Goal: Entertainment & Leisure: Browse casually

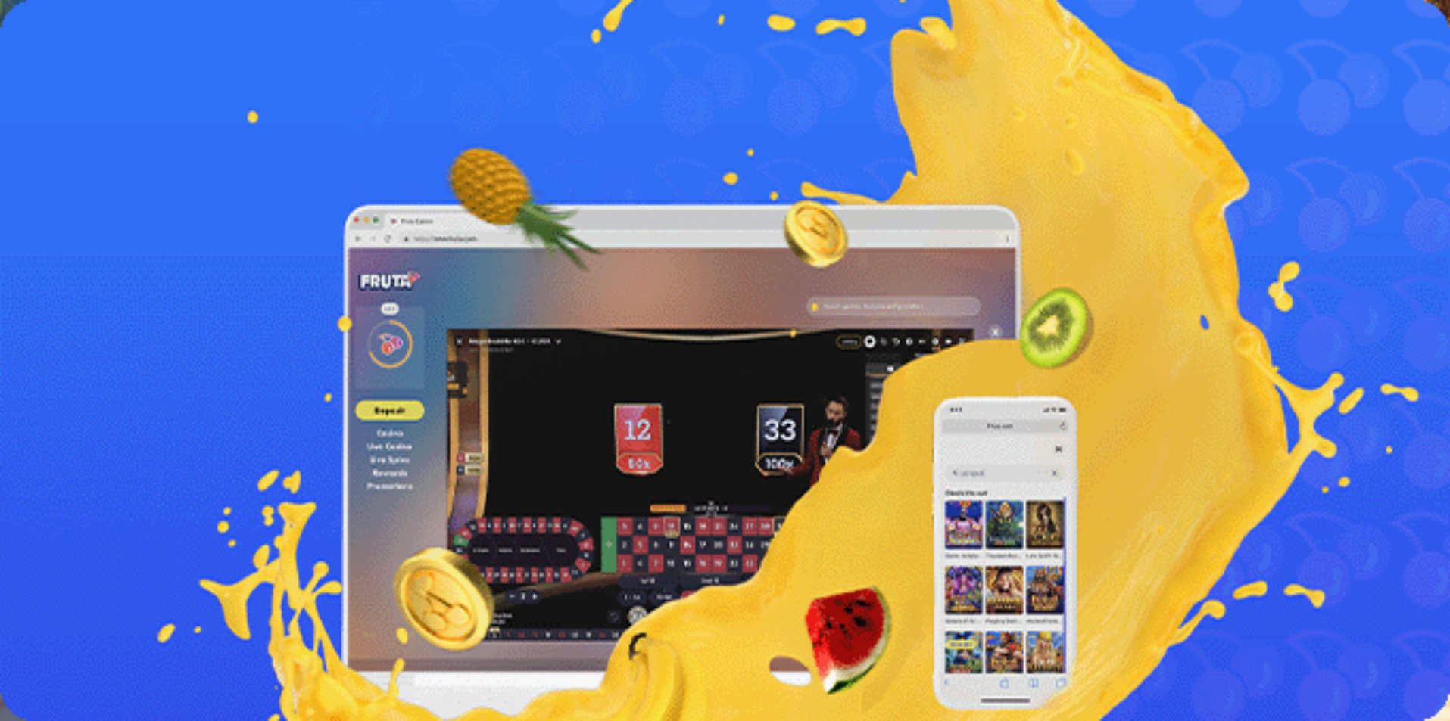
click at [90, 63] on button "Kirjaudu" at bounding box center [104, 55] width 49 height 16
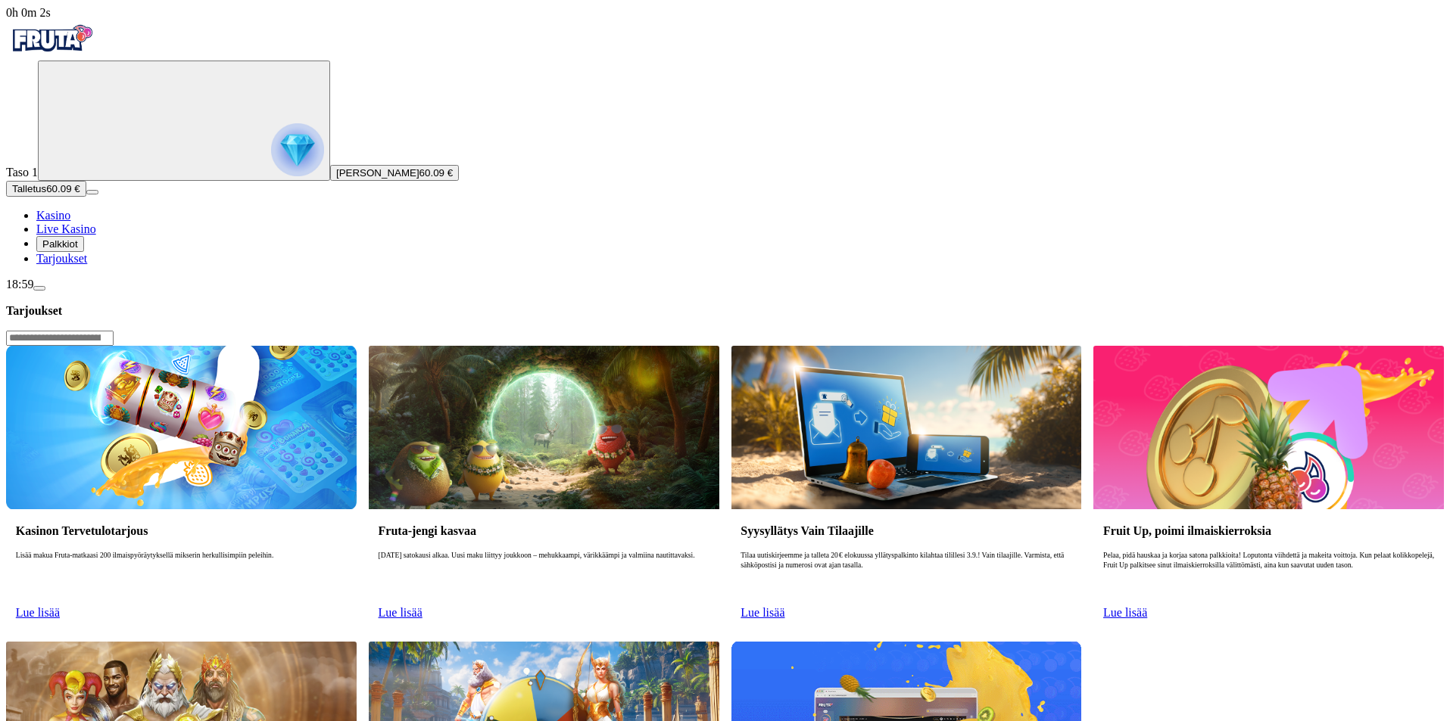
click at [70, 222] on span "Kasino" at bounding box center [53, 215] width 34 height 13
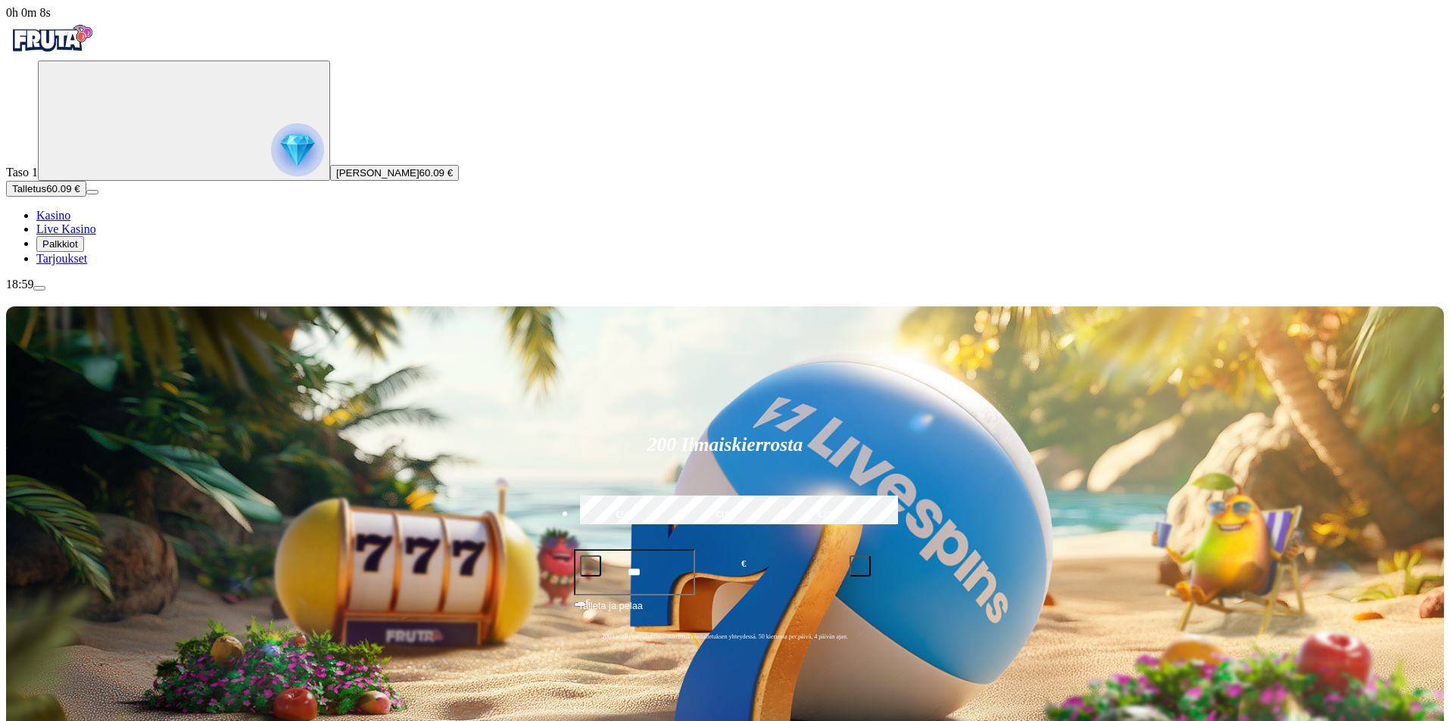
click at [46, 195] on span "Talletus" at bounding box center [29, 188] width 34 height 11
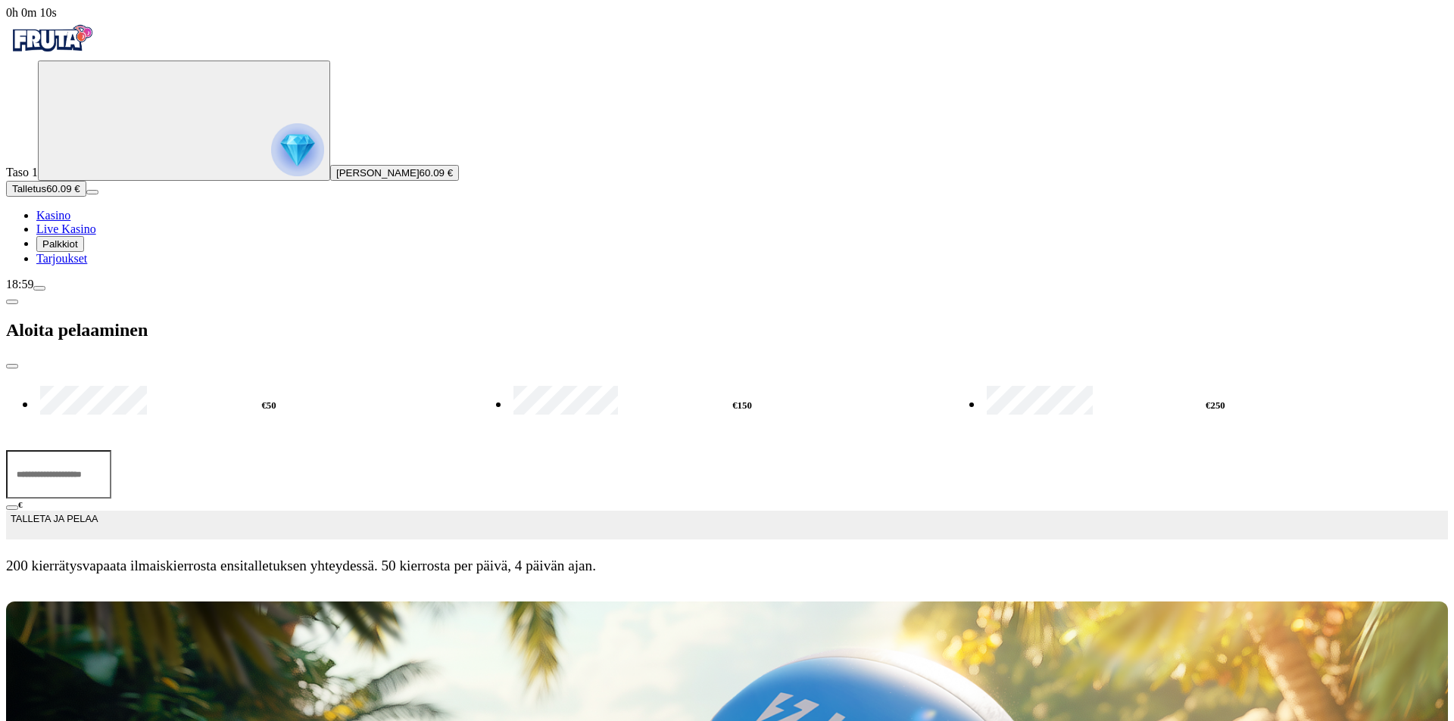
click at [18, 364] on button "close" at bounding box center [12, 366] width 12 height 5
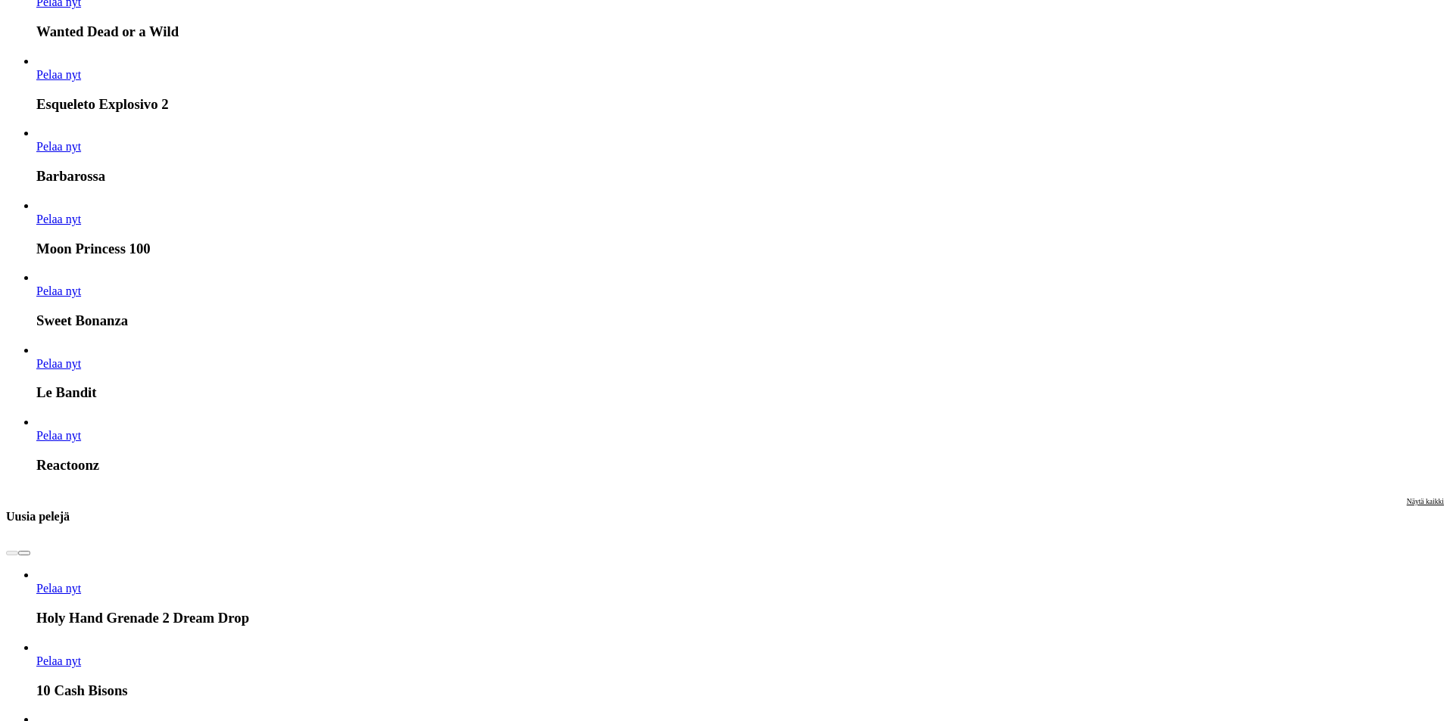
scroll to position [1775, 0]
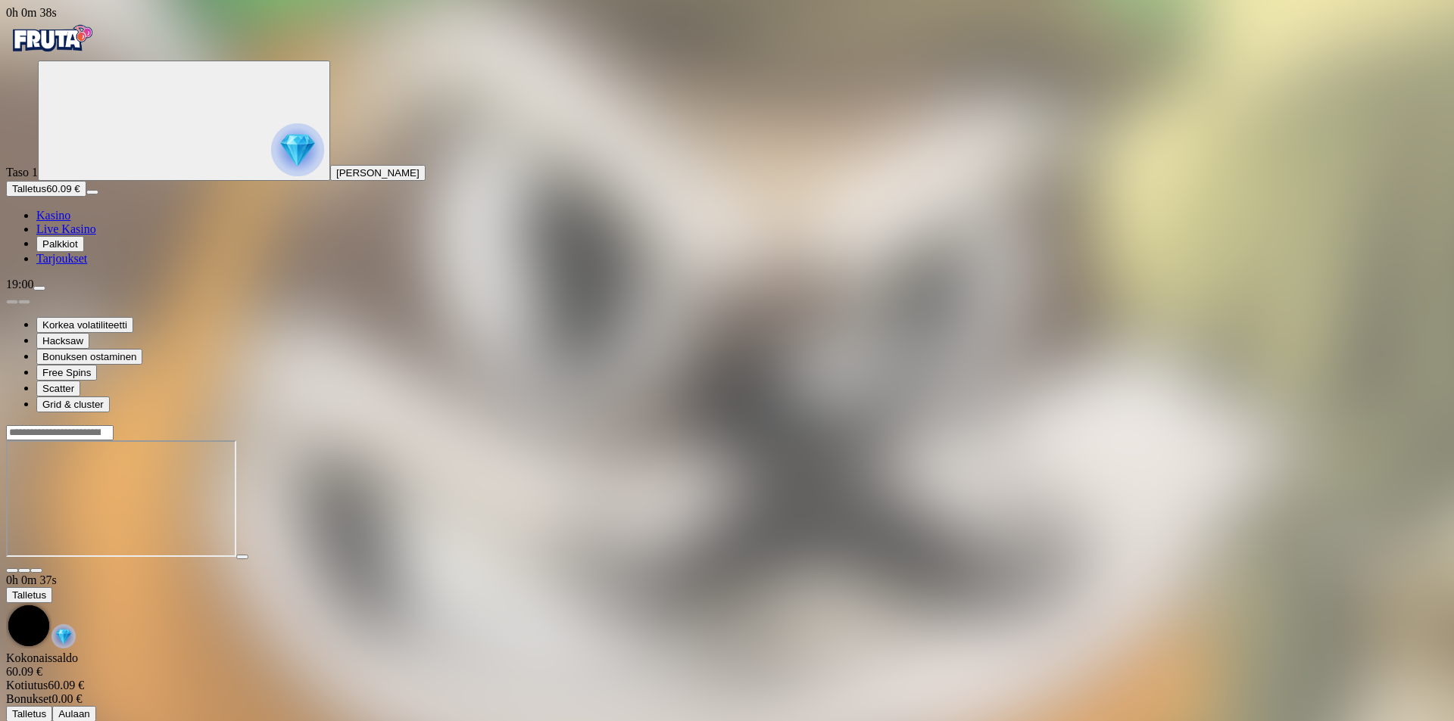
click at [36, 571] on span "fullscreen icon" at bounding box center [36, 571] width 0 height 0
click at [12, 571] on span "close icon" at bounding box center [12, 571] width 0 height 0
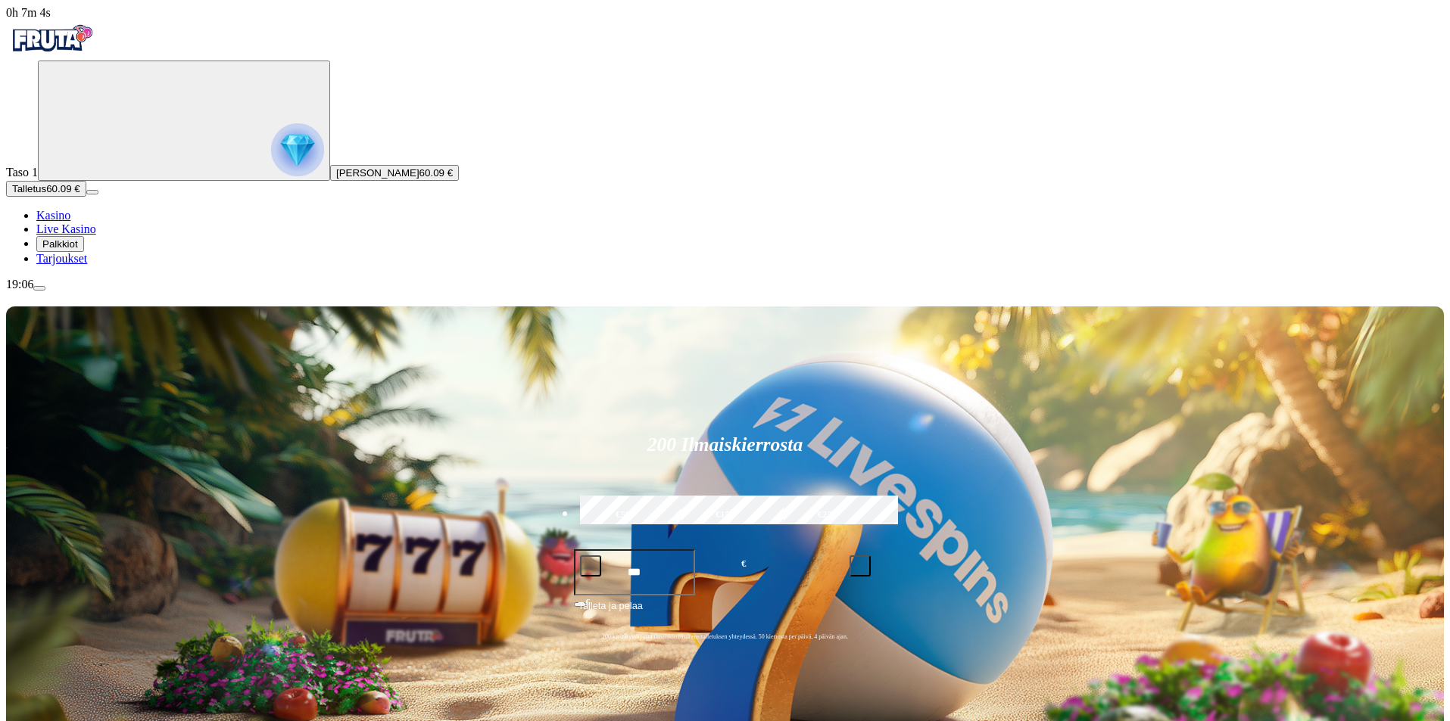
click at [78, 250] on span "Palkkiot" at bounding box center [60, 243] width 36 height 11
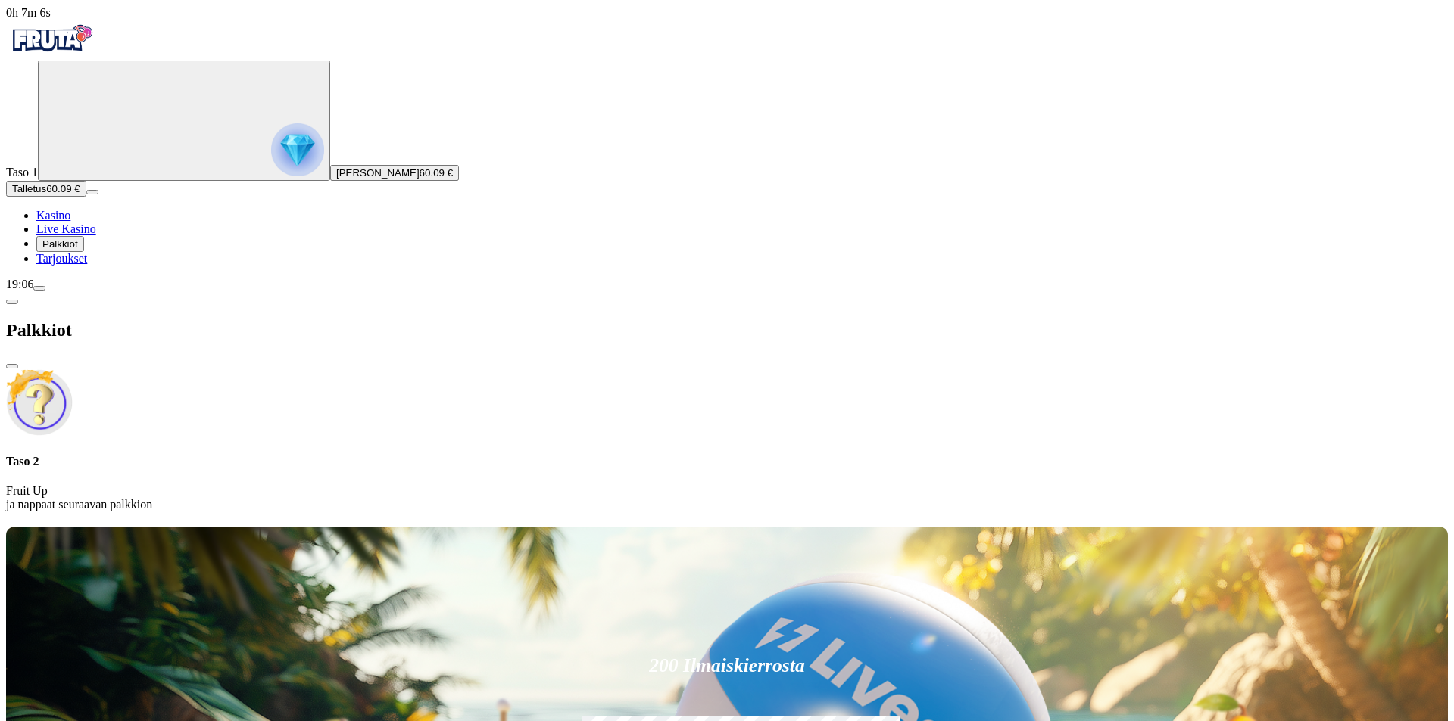
click at [87, 265] on span "Tarjoukset" at bounding box center [61, 258] width 51 height 13
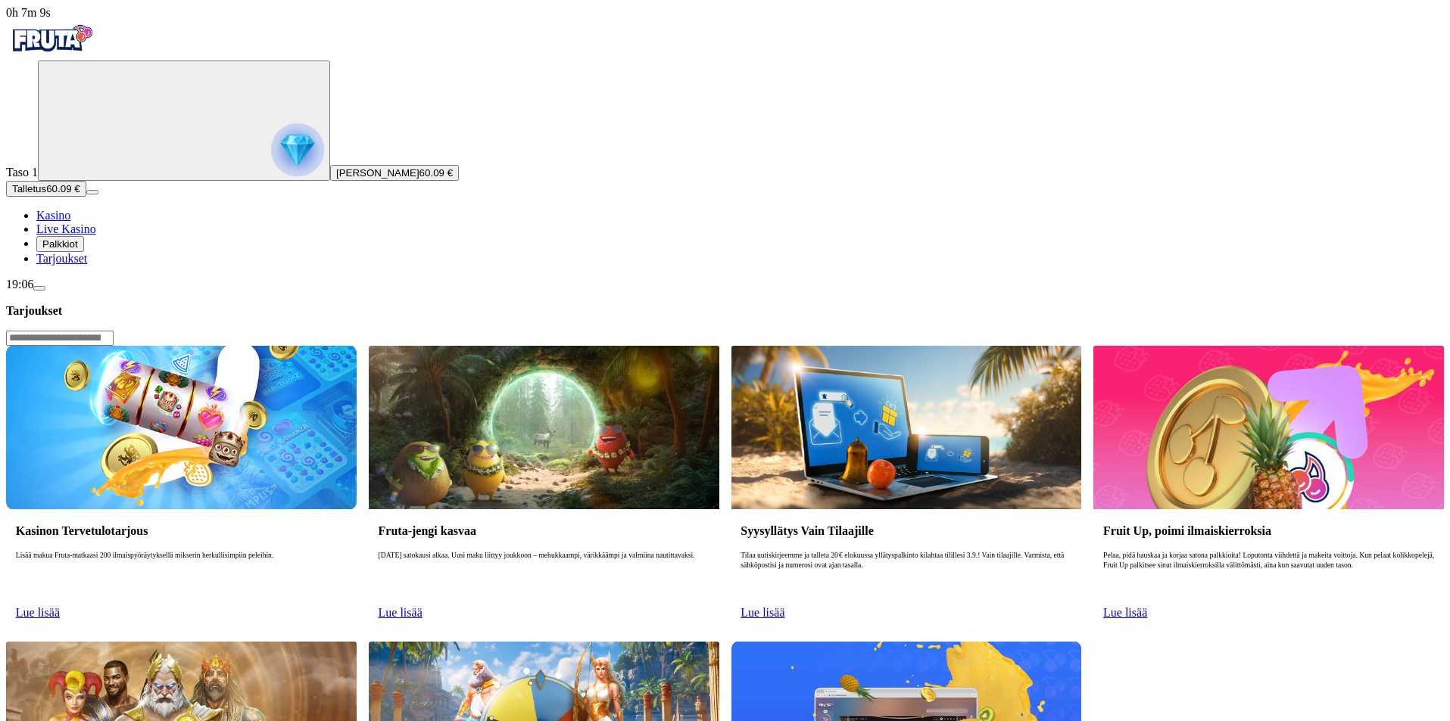
click at [70, 222] on span "Kasino" at bounding box center [53, 215] width 34 height 13
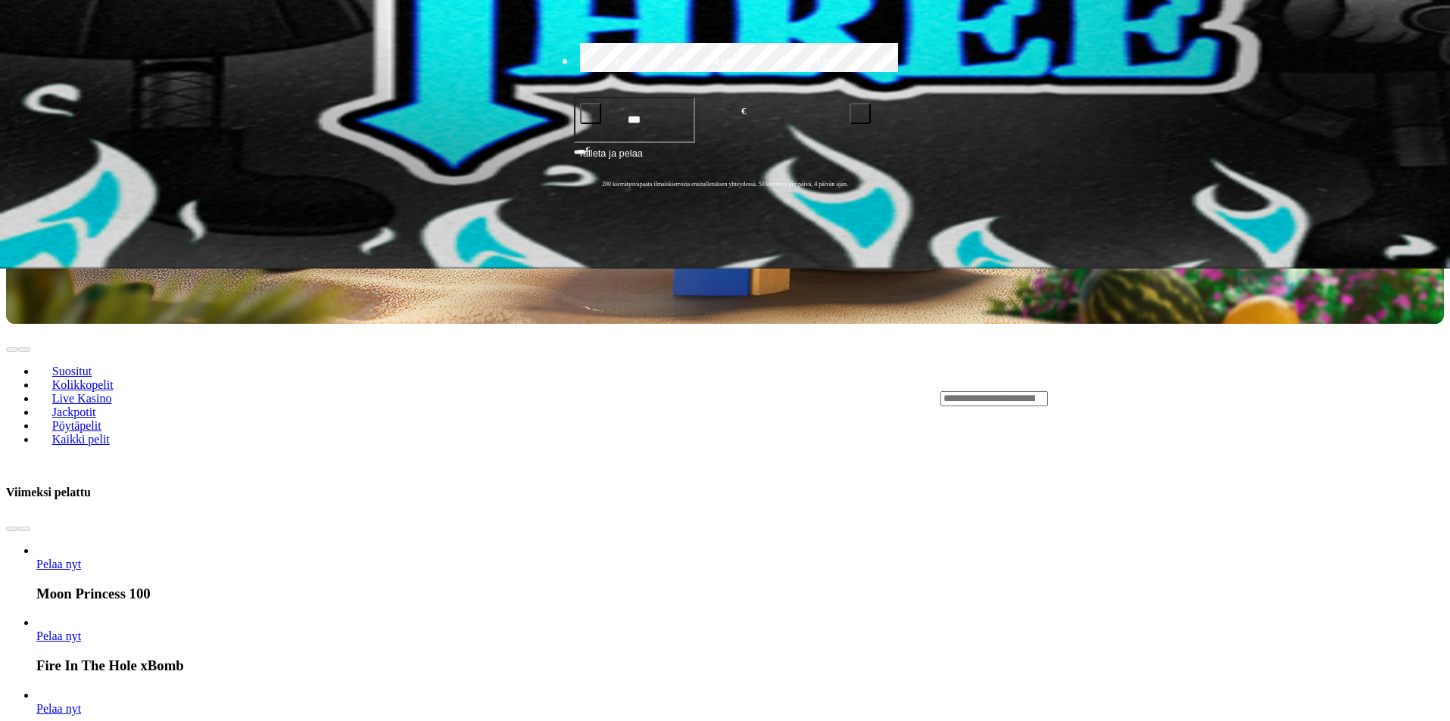
scroll to position [546, 0]
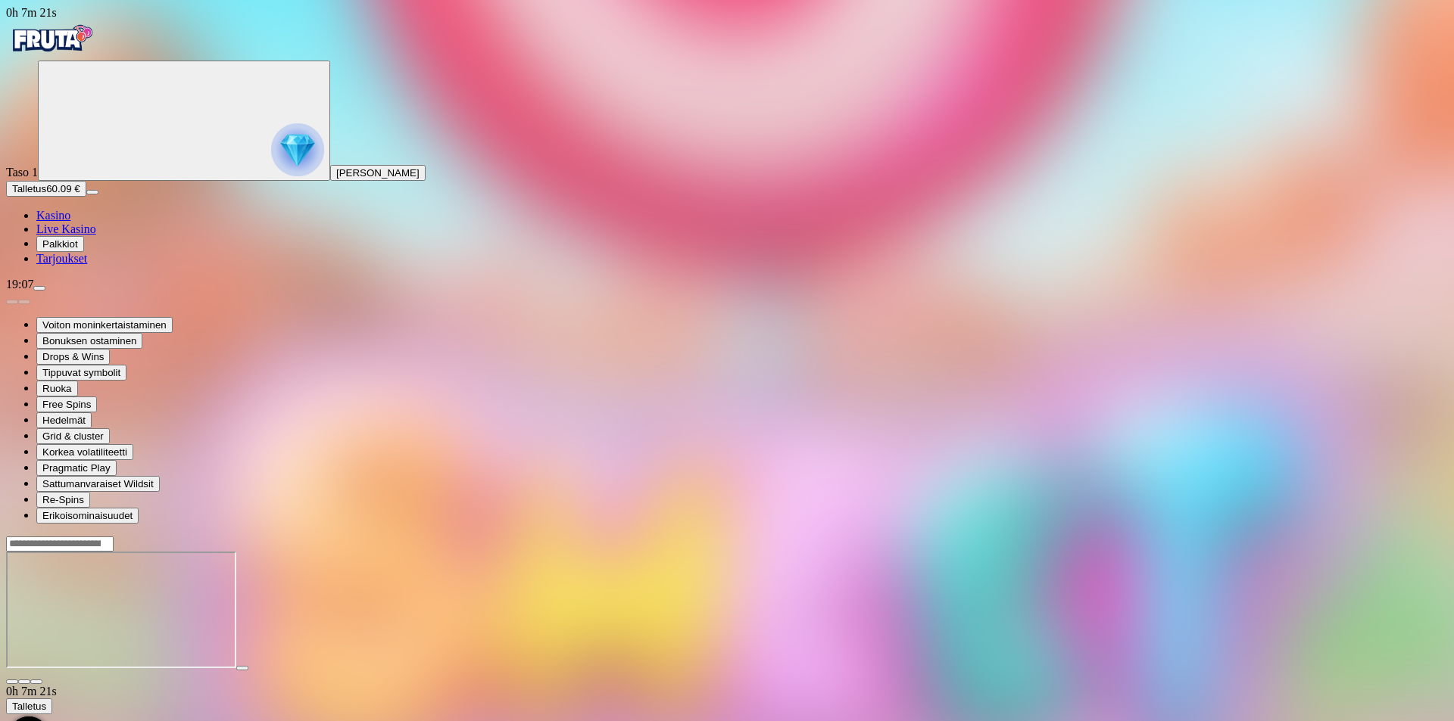
click at [36, 682] on span "fullscreen icon" at bounding box center [36, 682] width 0 height 0
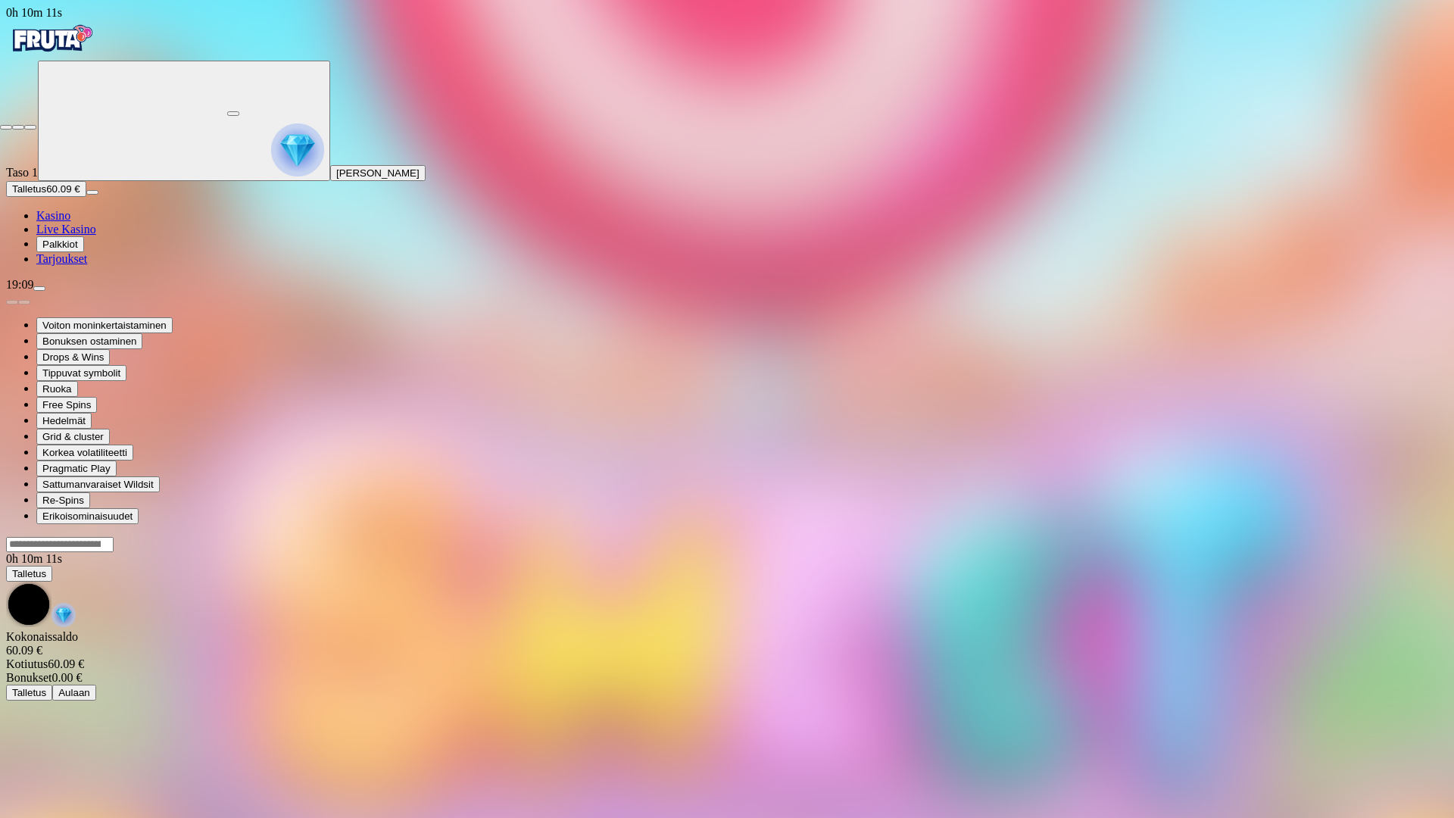
click at [6, 127] on span "close icon" at bounding box center [6, 127] width 0 height 0
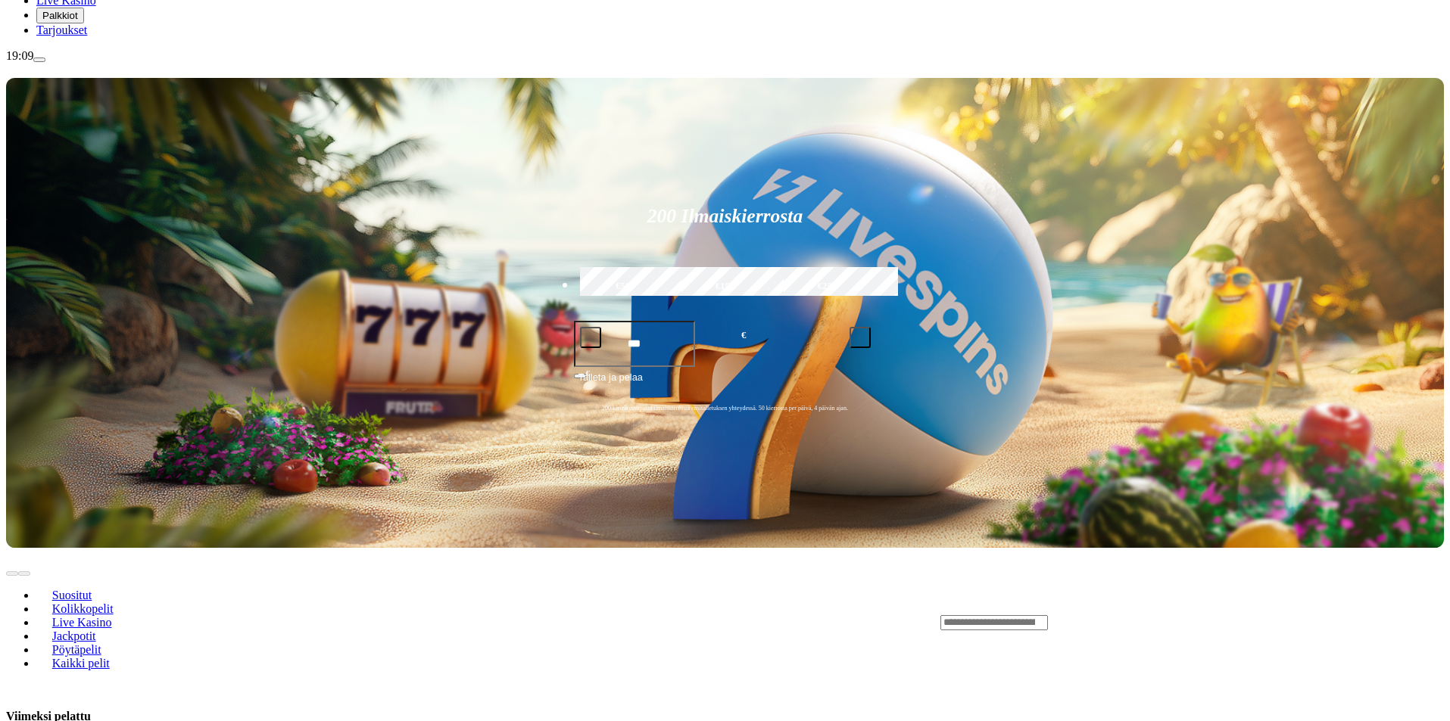
scroll to position [266, 0]
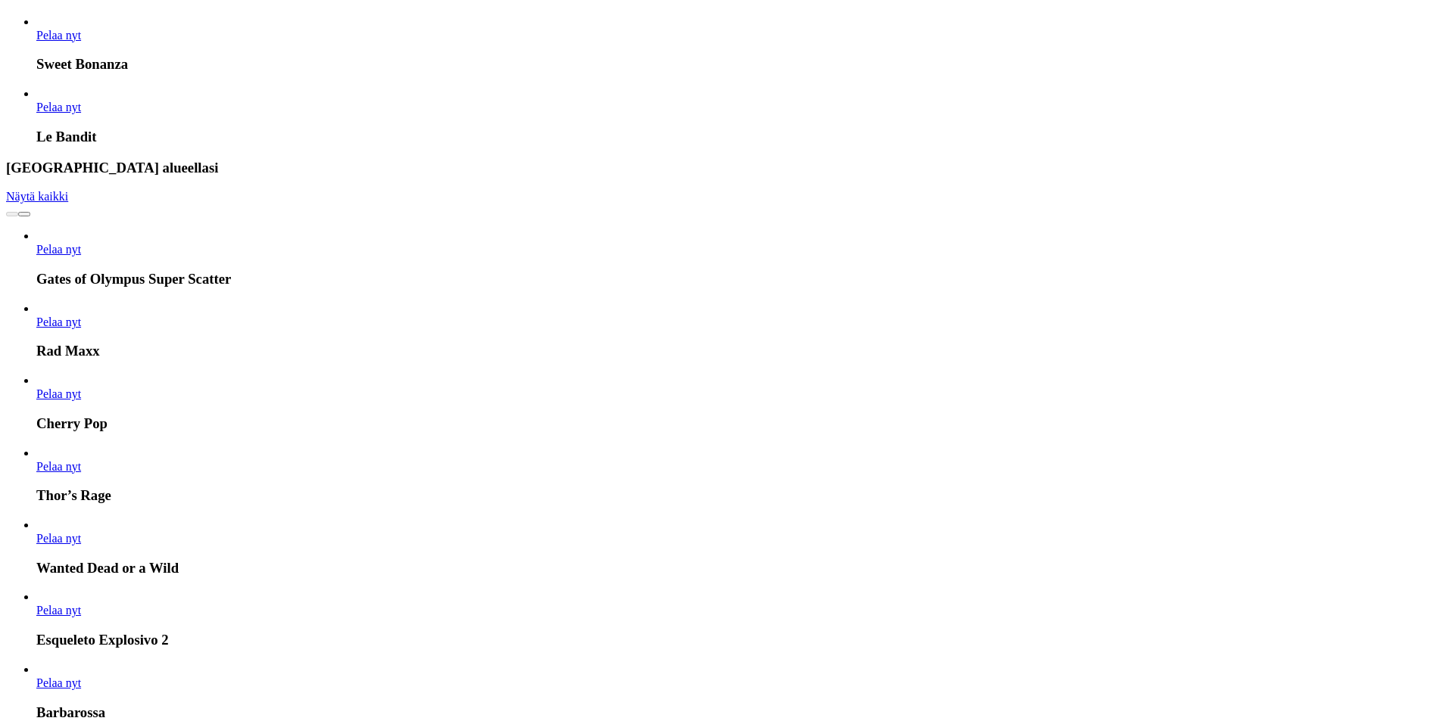
scroll to position [936, 0]
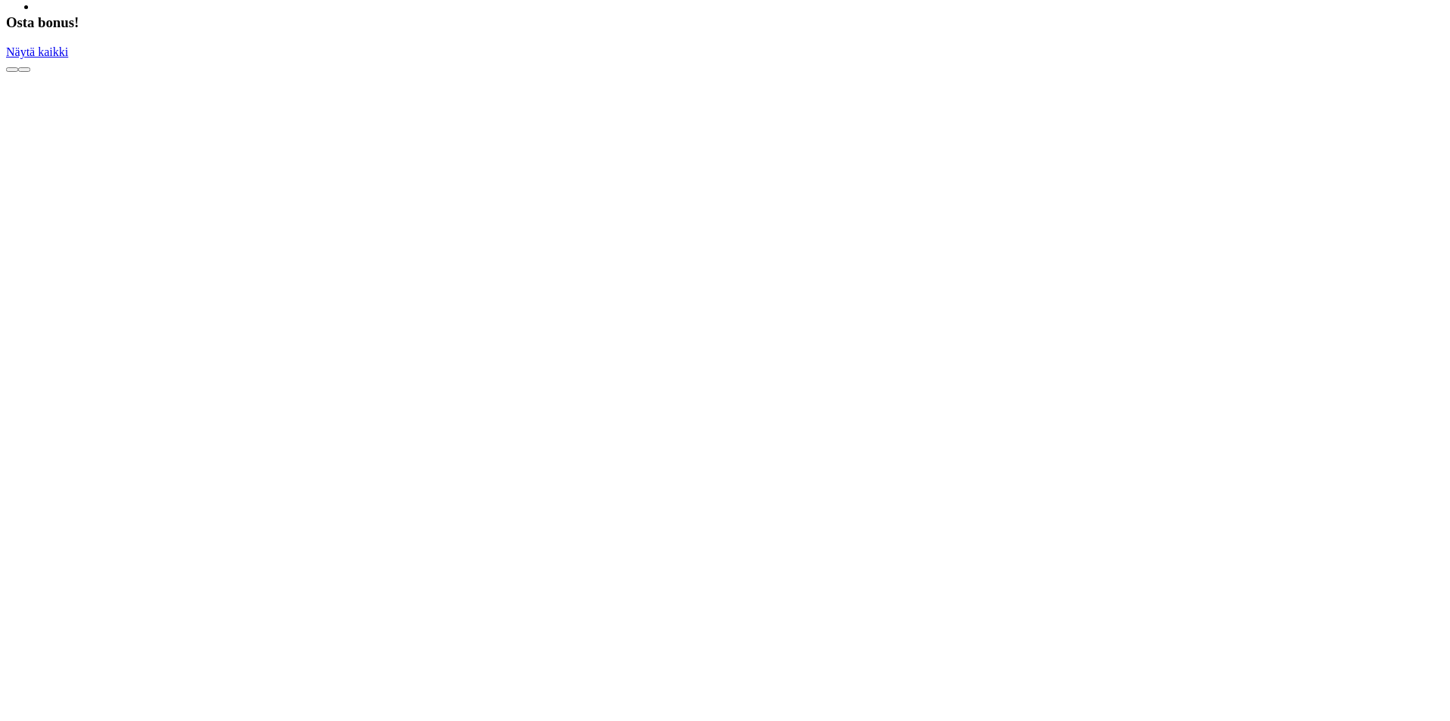
scroll to position [3065, 0]
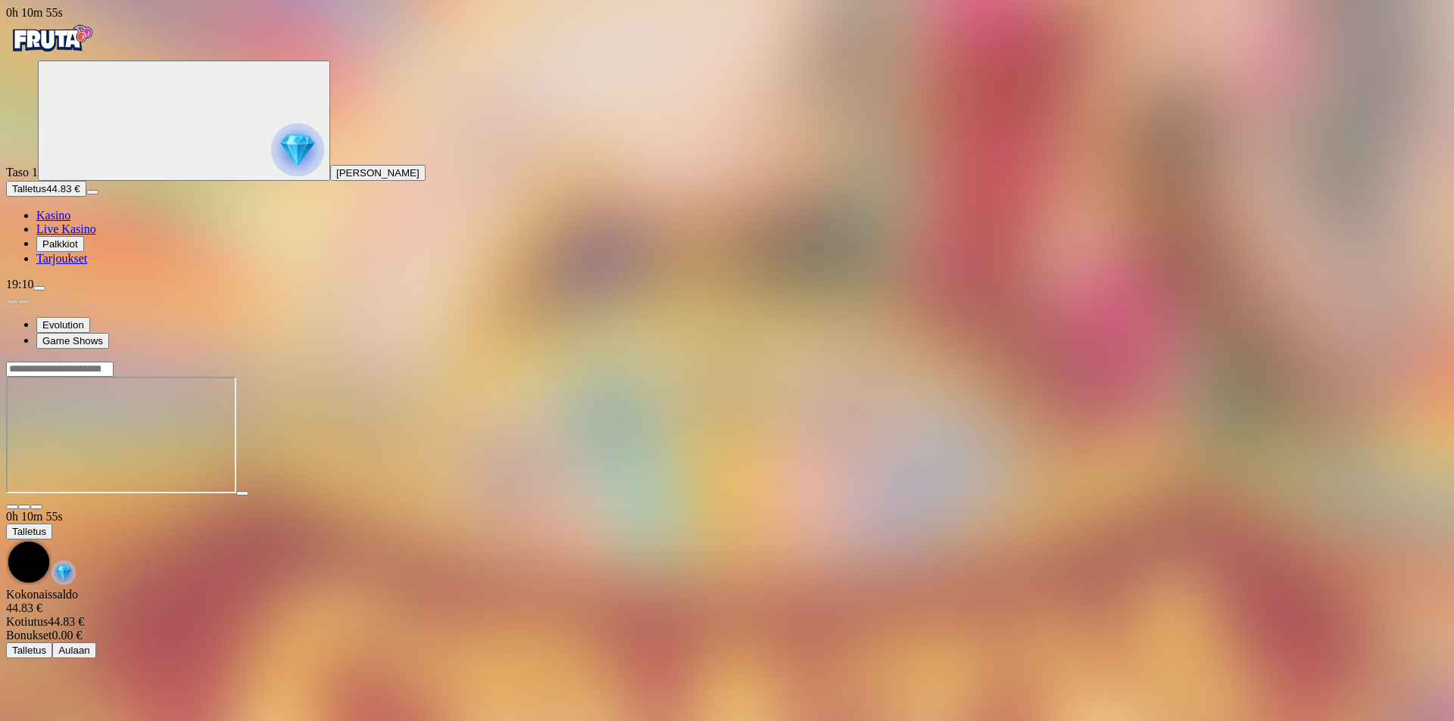
click at [36, 507] on span "fullscreen icon" at bounding box center [36, 507] width 0 height 0
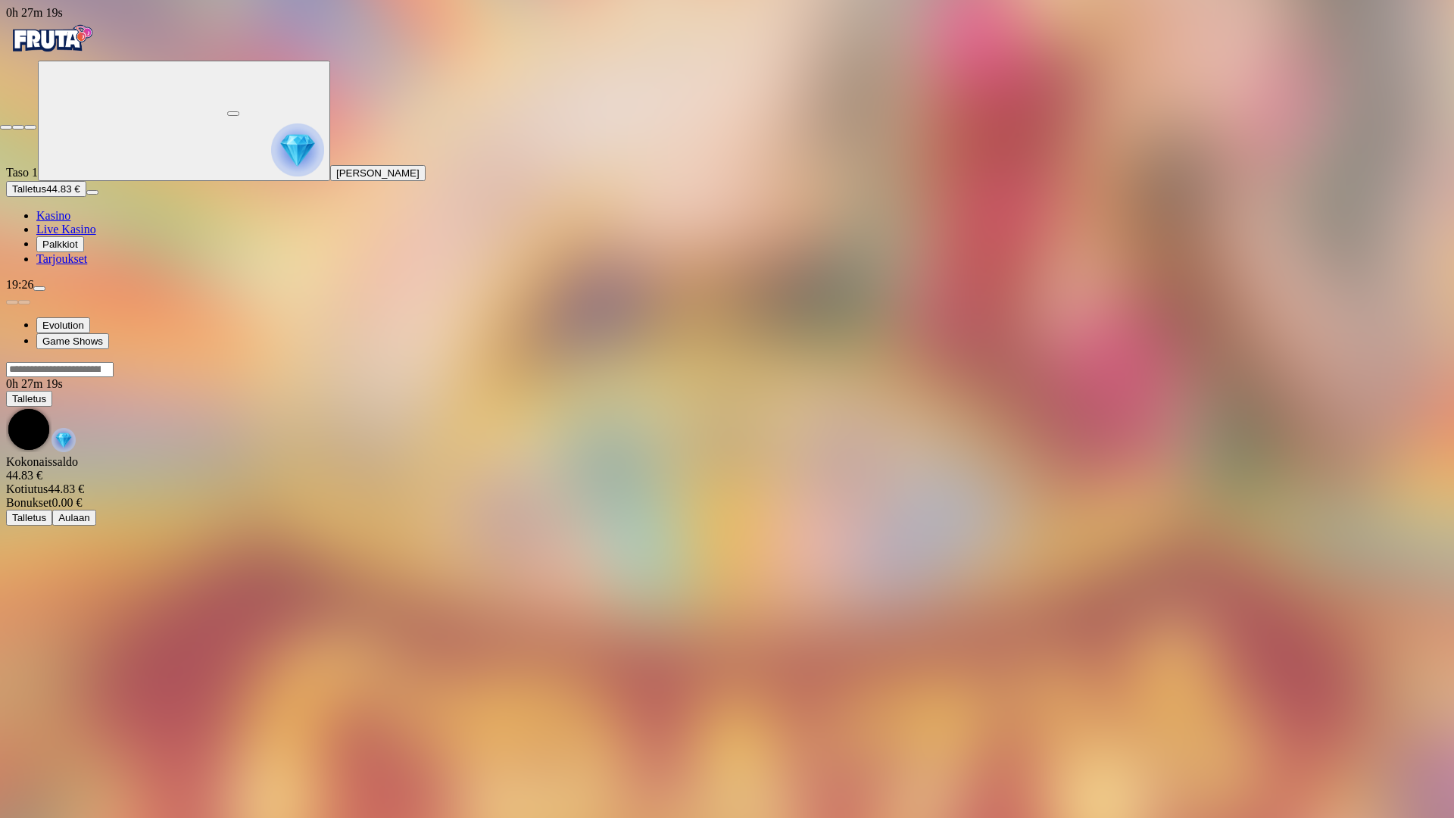
click at [6, 127] on span "close icon" at bounding box center [6, 127] width 0 height 0
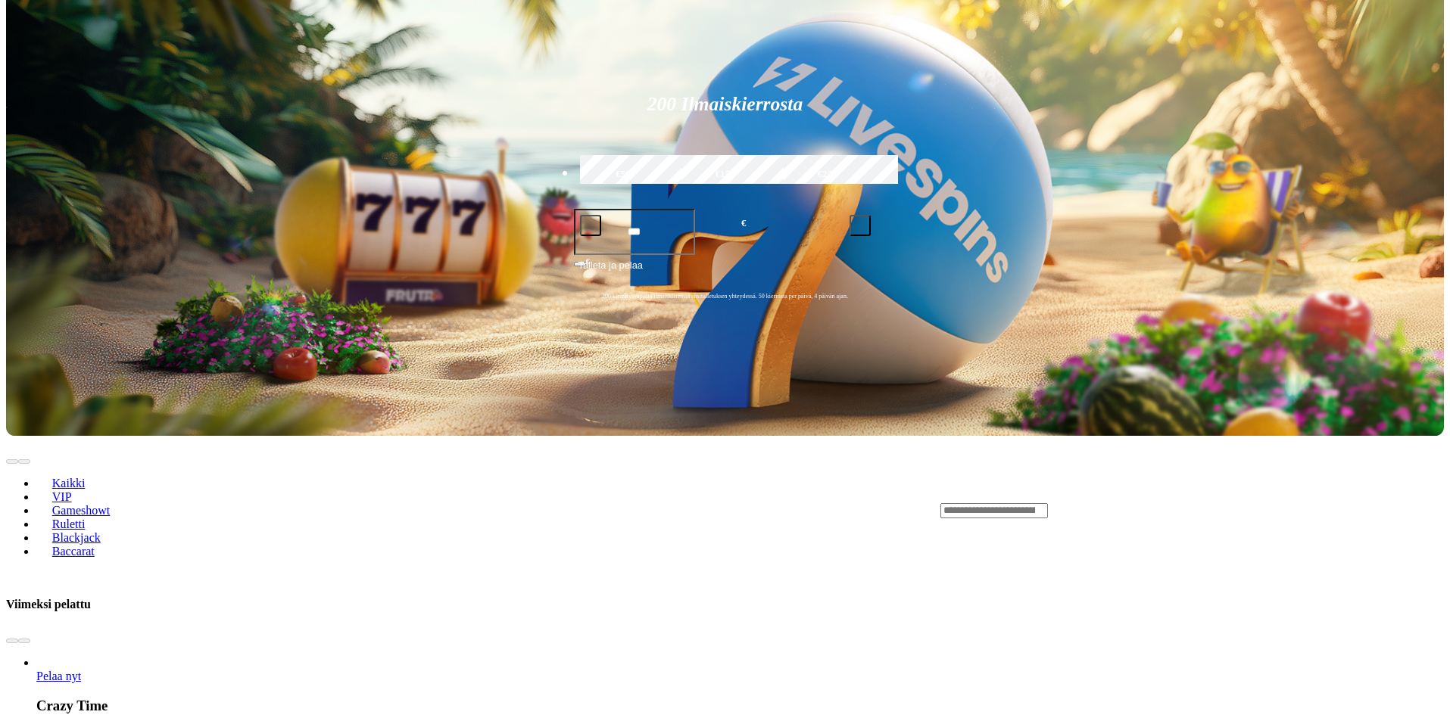
scroll to position [348, 0]
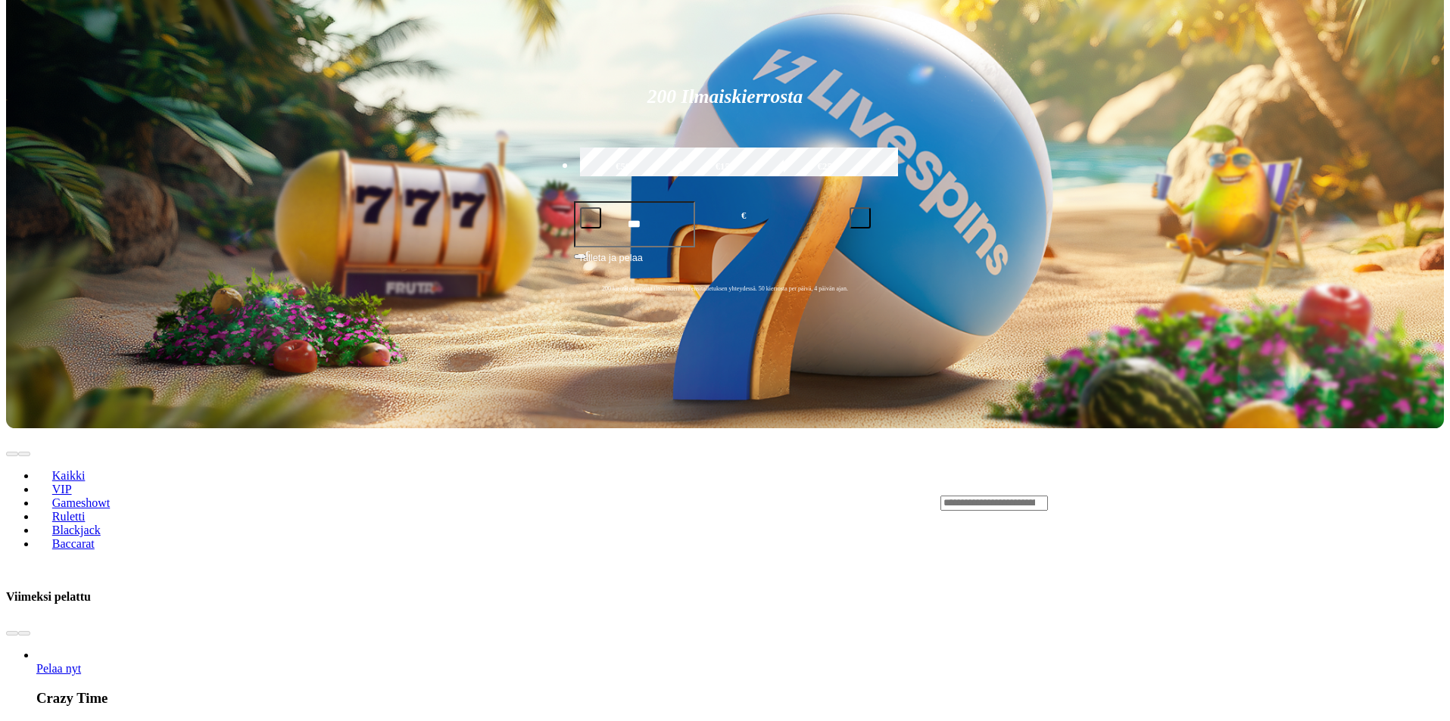
click at [92, 469] on span "Kaikki" at bounding box center [68, 475] width 45 height 13
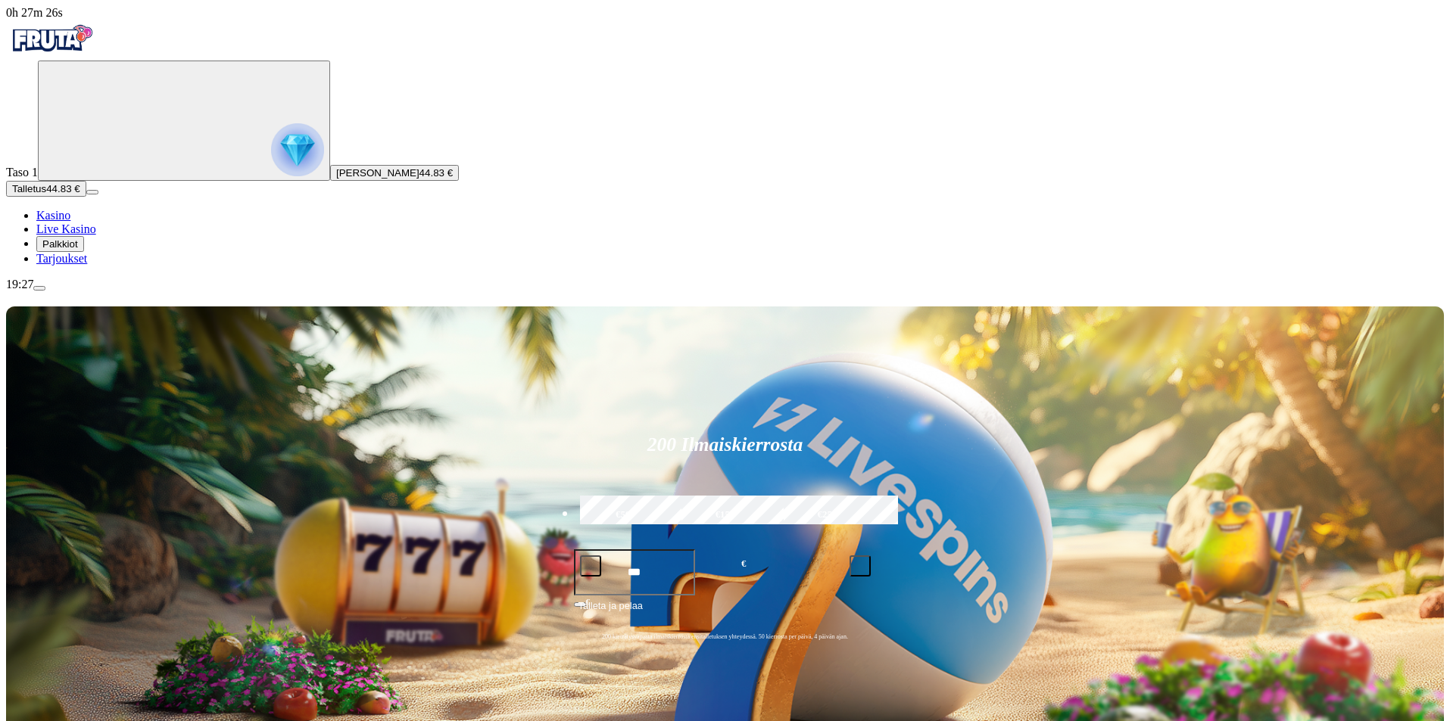
click at [70, 222] on span "Kasino" at bounding box center [53, 215] width 34 height 13
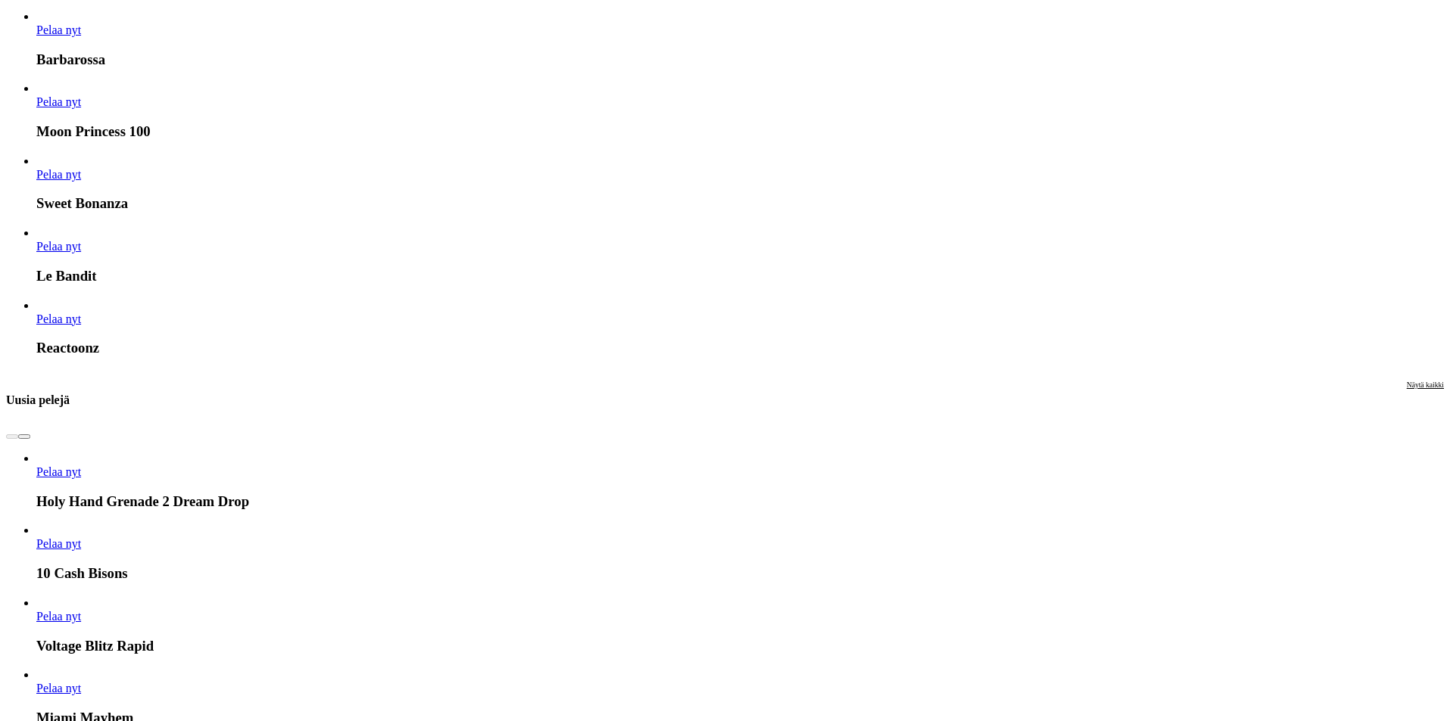
scroll to position [1762, 0]
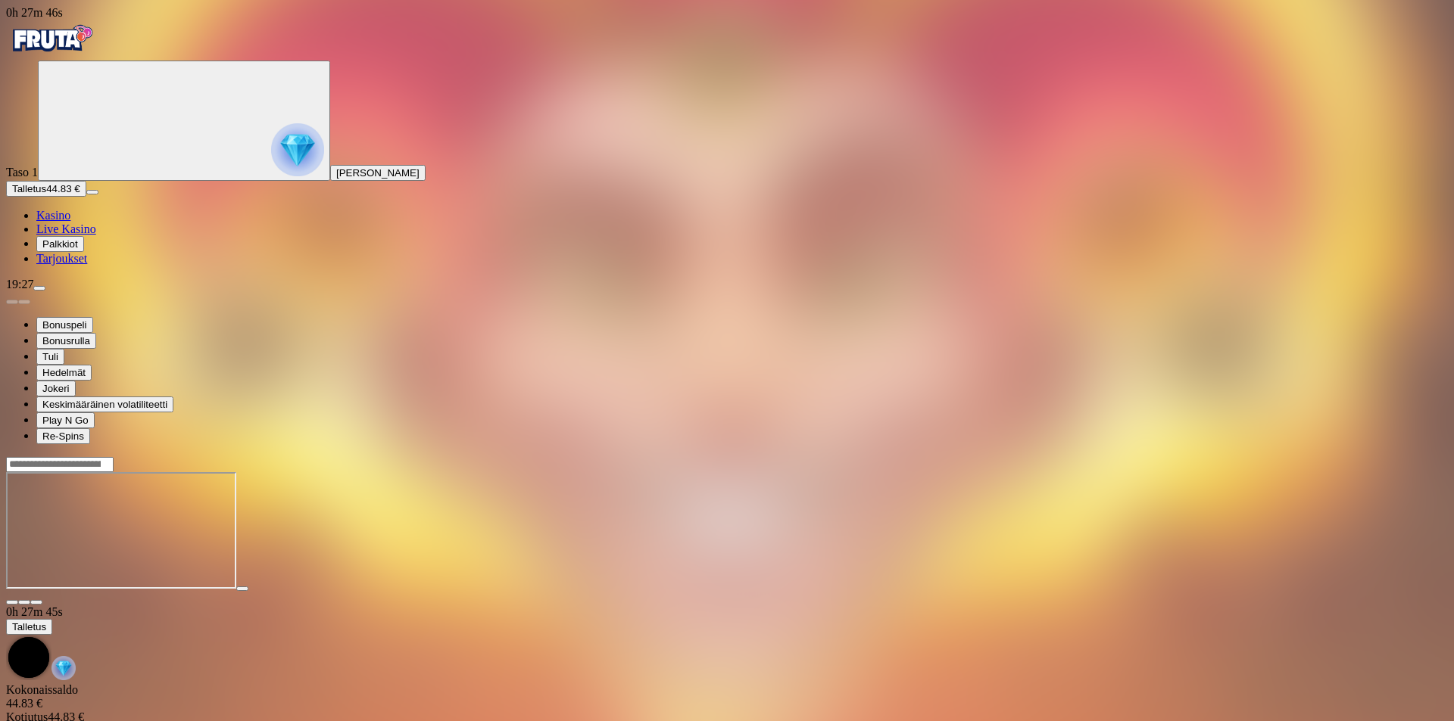
click at [36, 603] on span "fullscreen icon" at bounding box center [36, 603] width 0 height 0
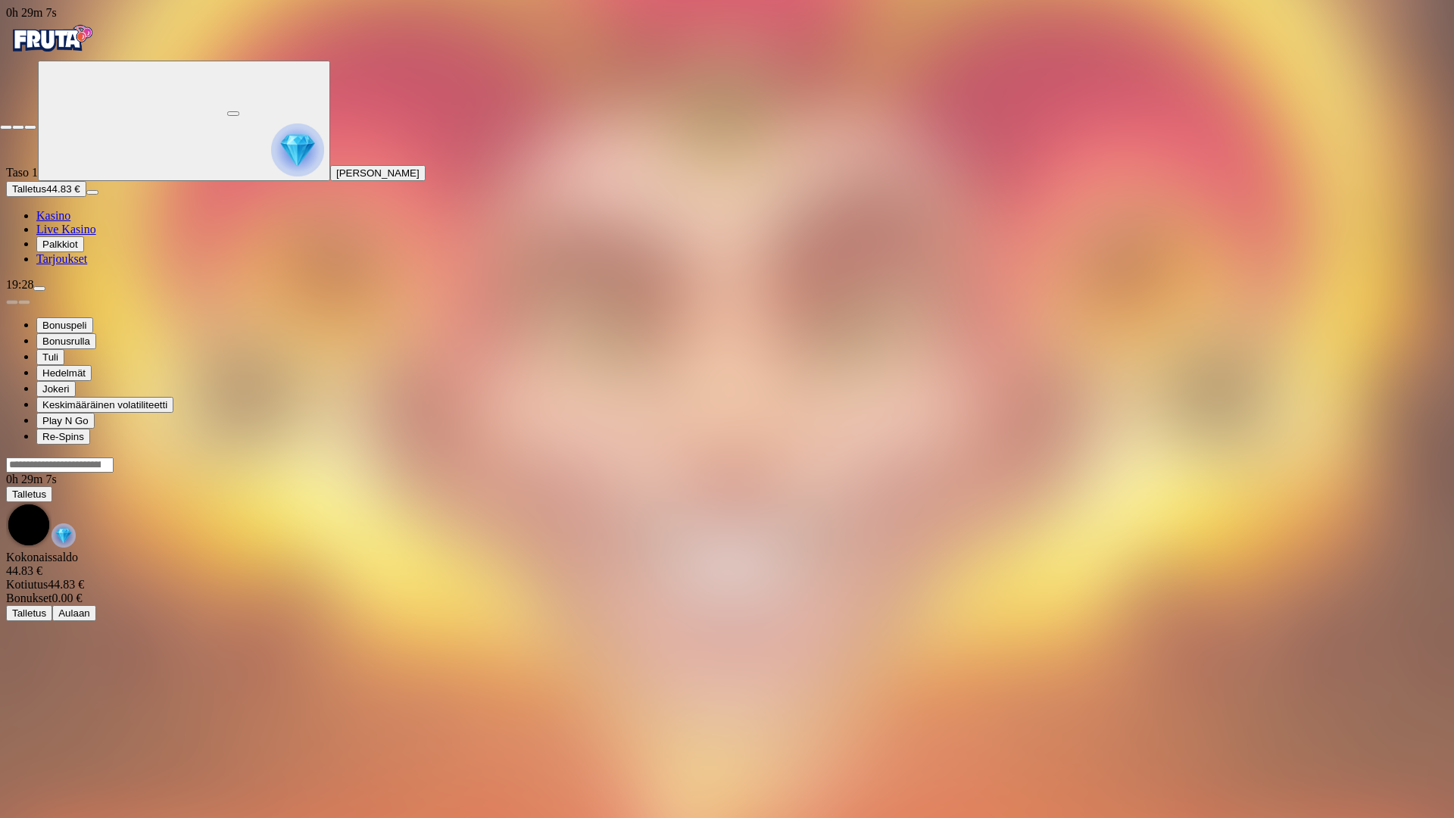
click at [6, 127] on span "close icon" at bounding box center [6, 127] width 0 height 0
